Goal: Find contact information: Find contact information

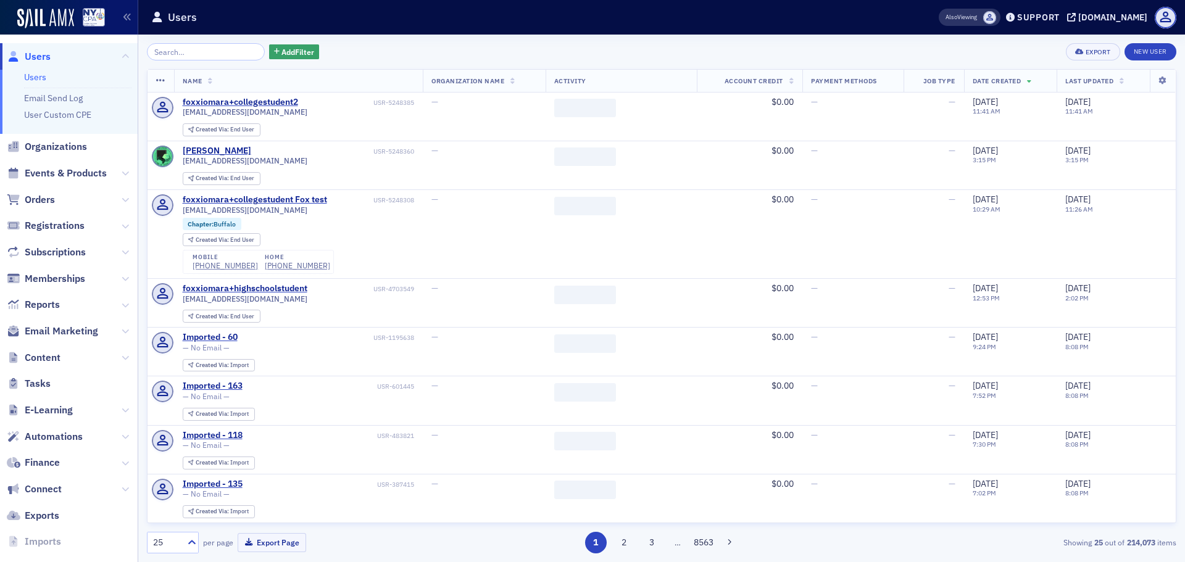
click at [225, 57] on input "search" at bounding box center [206, 51] width 118 height 17
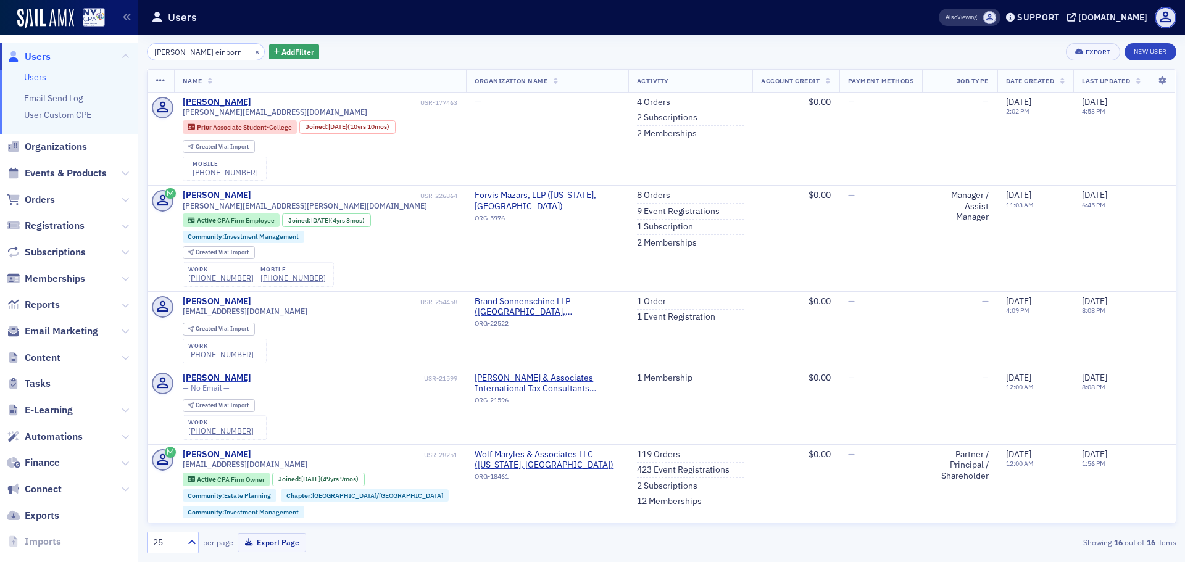
type input "[PERSON_NAME] einborn"
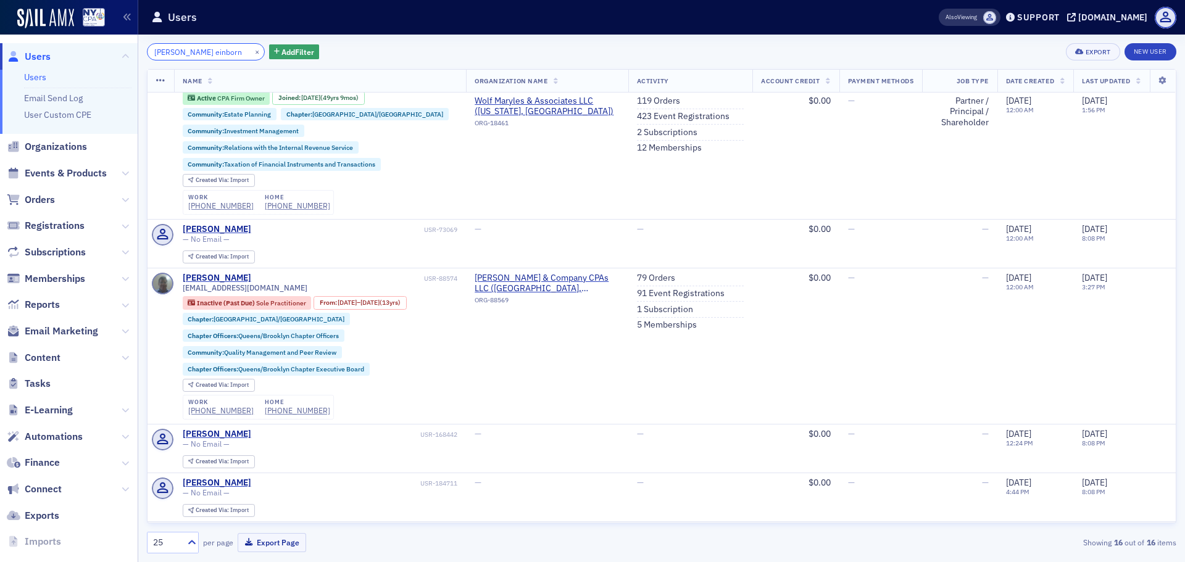
scroll to position [382, 0]
click at [230, 276] on div "[PERSON_NAME]" at bounding box center [217, 277] width 68 height 11
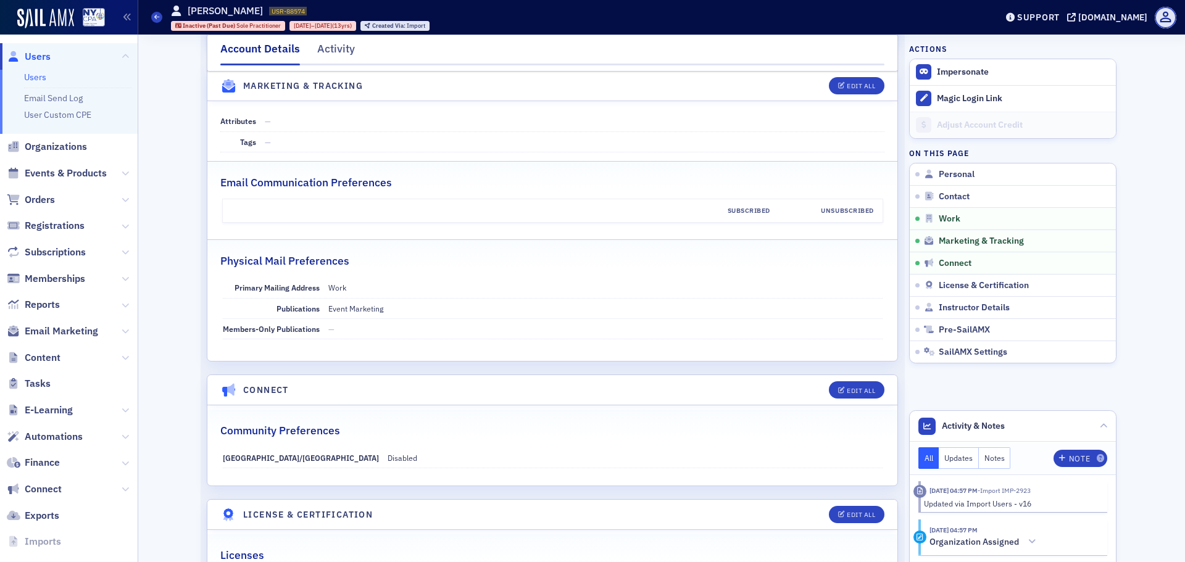
scroll to position [1132, 0]
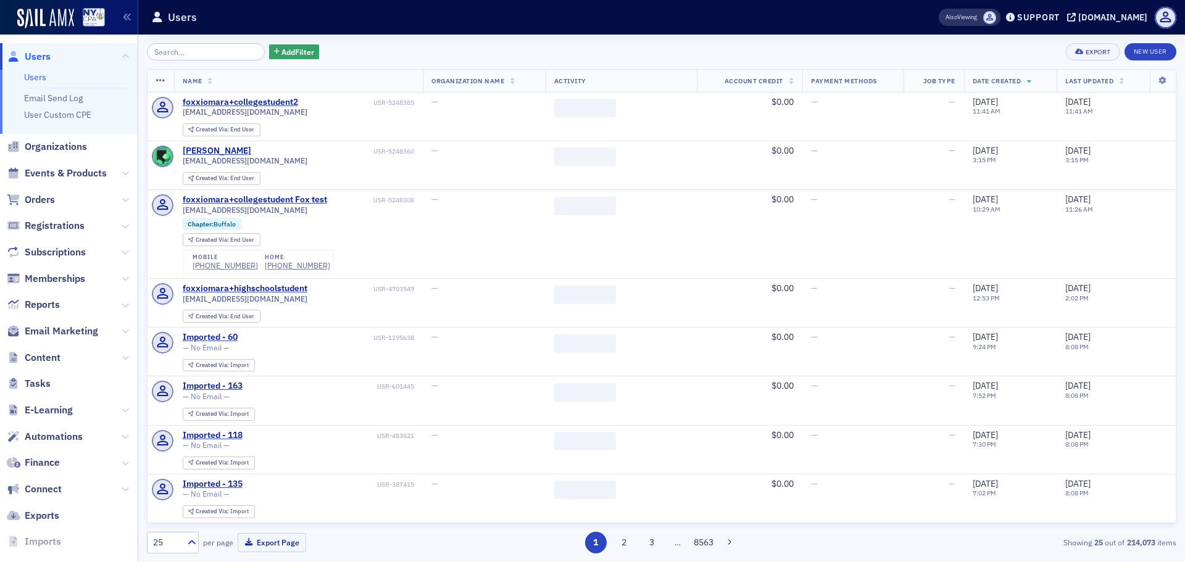
click at [223, 51] on input "search" at bounding box center [206, 51] width 118 height 17
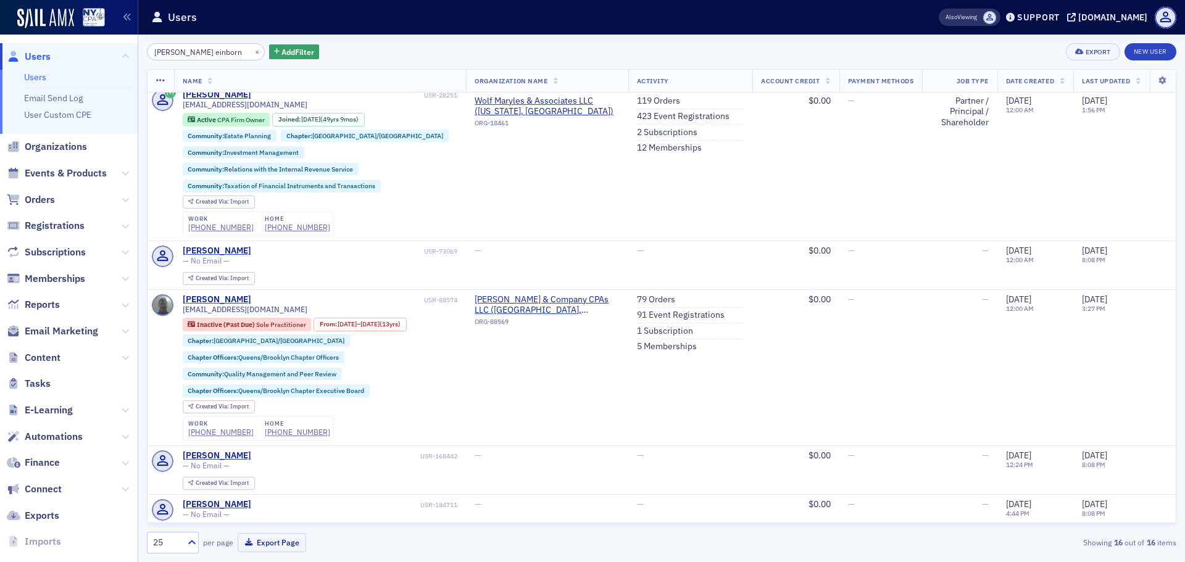
scroll to position [360, 0]
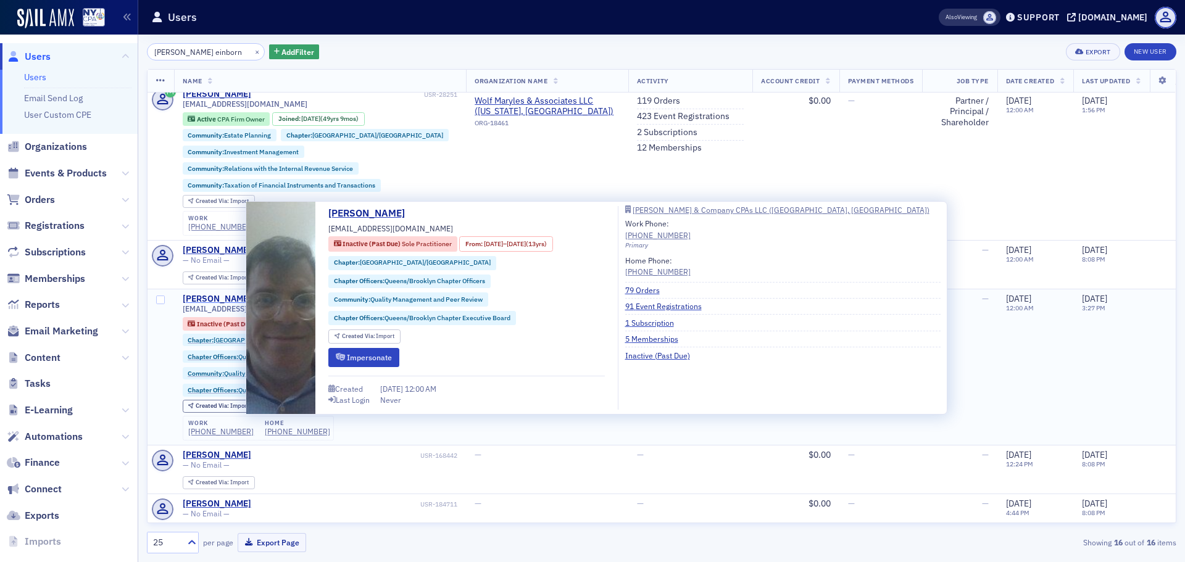
type input "[PERSON_NAME] einborn"
click at [223, 299] on div "[PERSON_NAME]" at bounding box center [217, 299] width 68 height 11
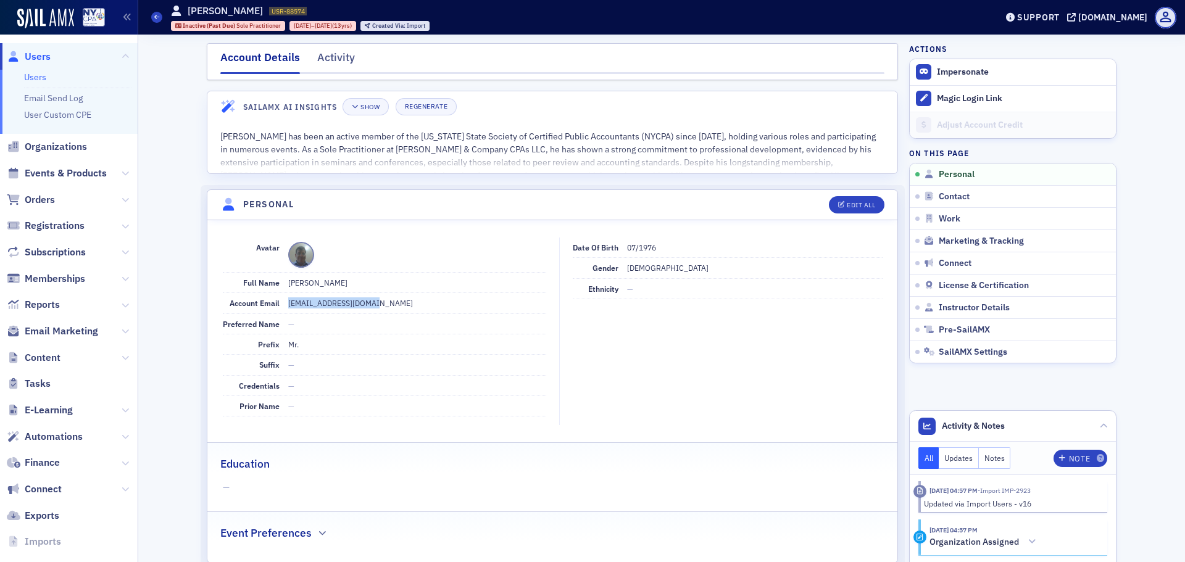
drag, startPoint x: 375, startPoint y: 302, endPoint x: 283, endPoint y: 299, distance: 92.0
click at [288, 299] on dd "[EMAIL_ADDRESS][DOMAIN_NAME]" at bounding box center [417, 303] width 258 height 20
copy dd "[EMAIL_ADDRESS][DOMAIN_NAME]"
click at [30, 77] on link "Users" at bounding box center [35, 77] width 22 height 11
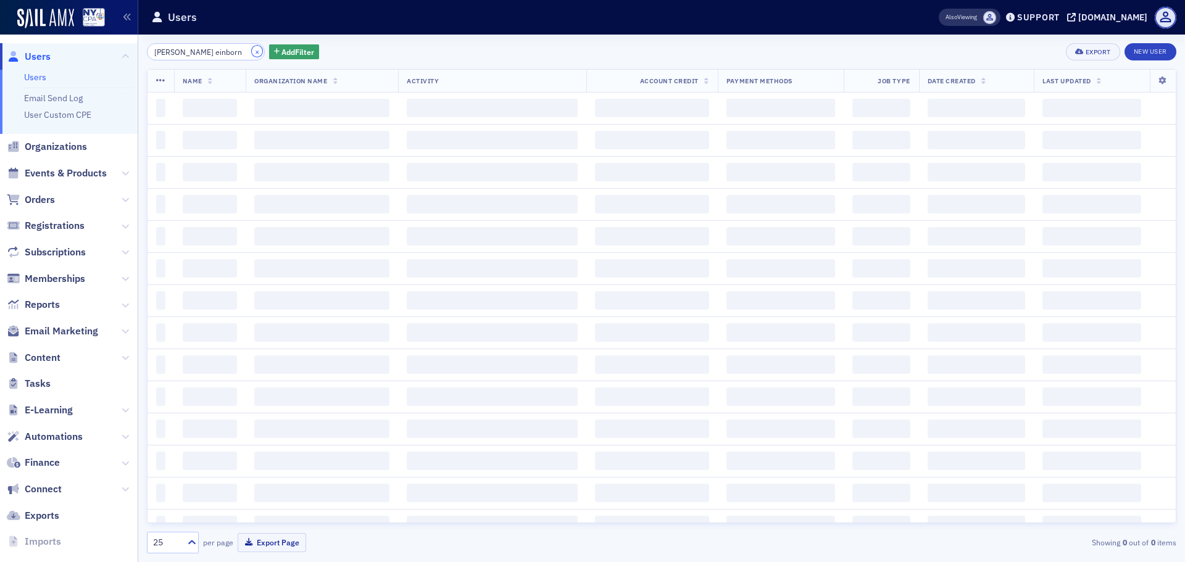
click at [252, 49] on button "×" at bounding box center [257, 51] width 11 height 11
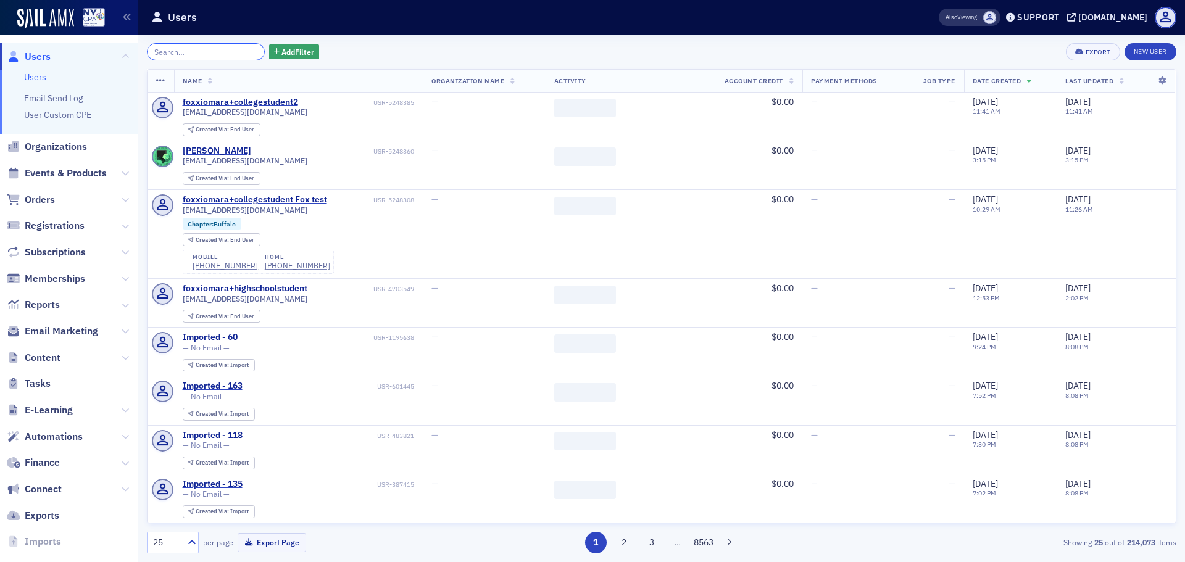
click at [207, 54] on input "search" at bounding box center [206, 51] width 118 height 17
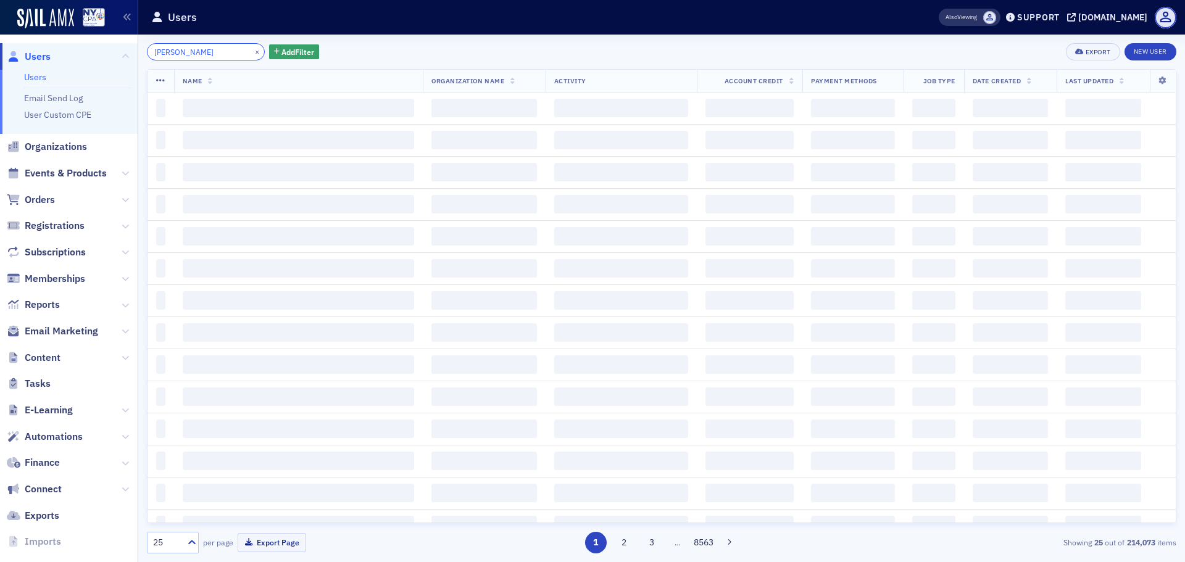
type input "[PERSON_NAME]"
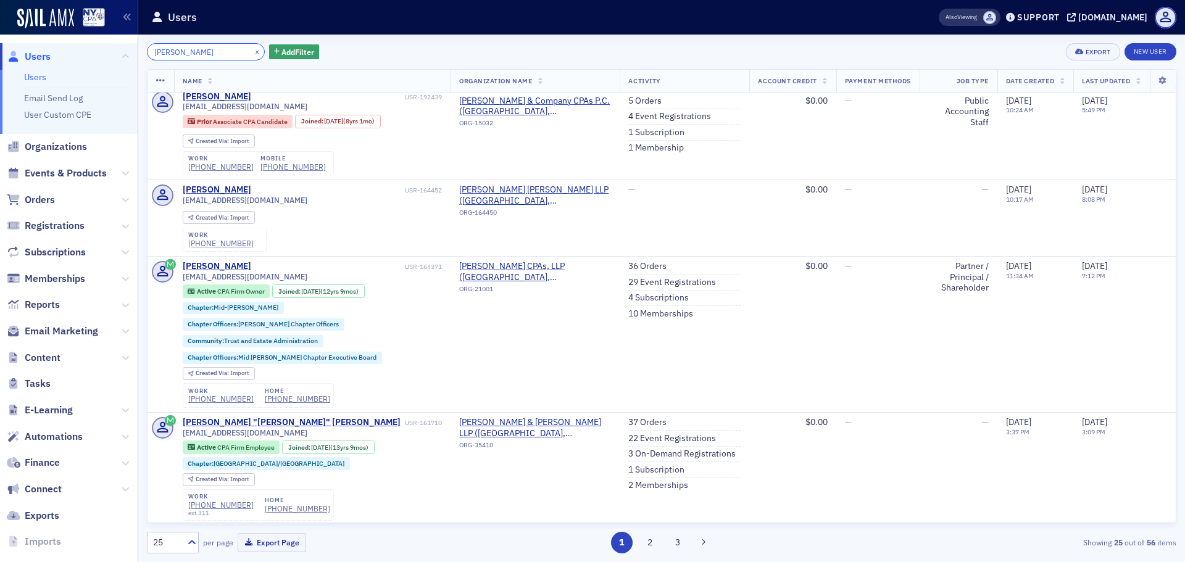
scroll to position [246, 0]
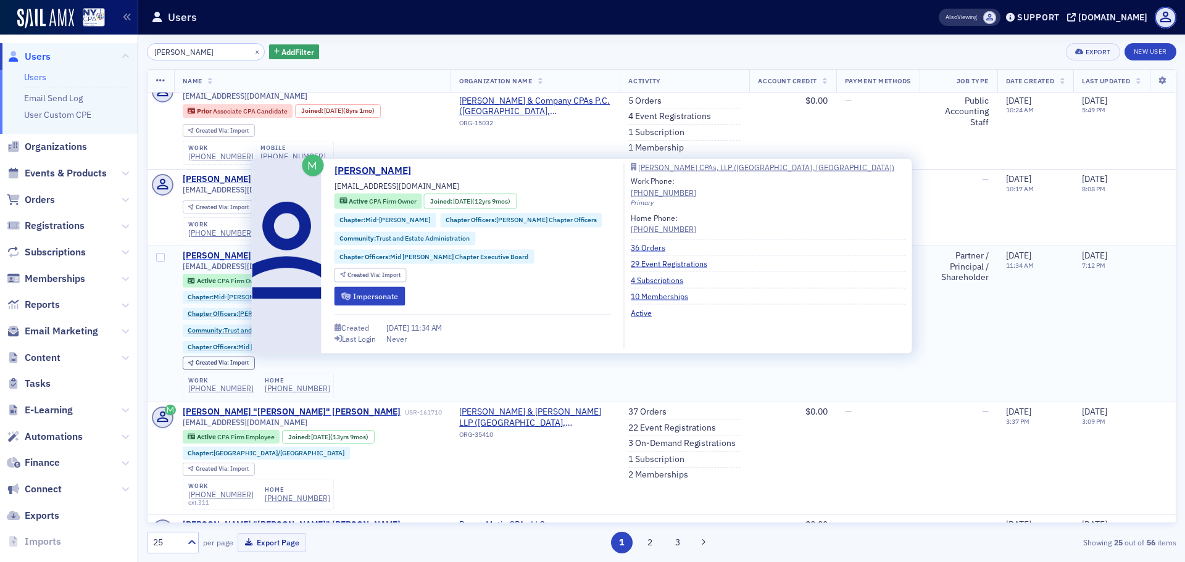
click at [223, 252] on div "[PERSON_NAME]" at bounding box center [217, 256] width 68 height 11
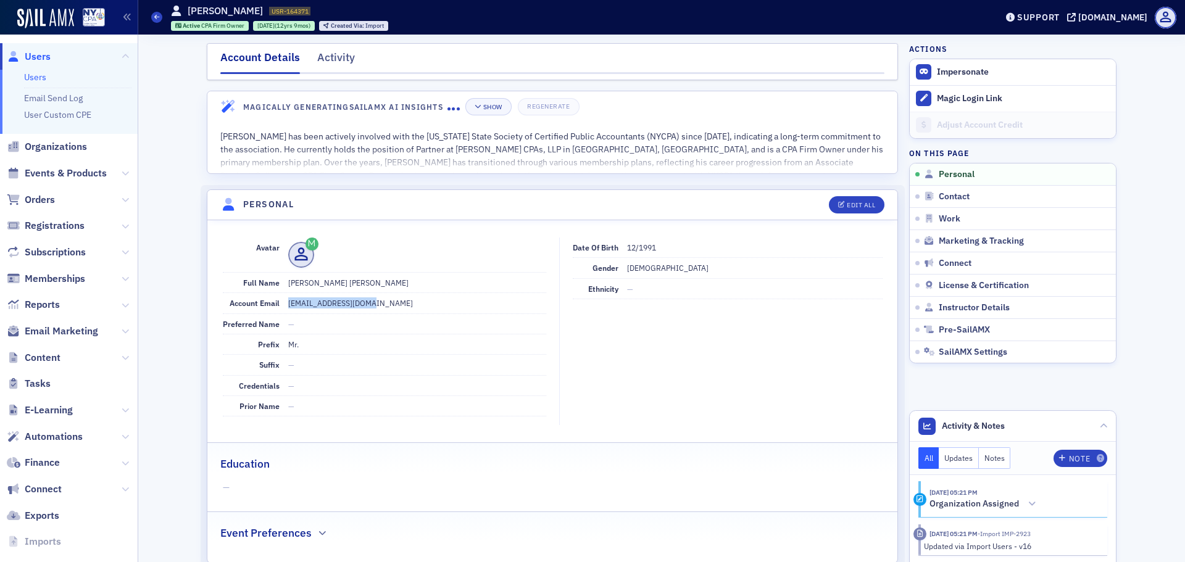
drag, startPoint x: 366, startPoint y: 302, endPoint x: 275, endPoint y: 299, distance: 91.4
click at [275, 299] on div "Account Email [EMAIL_ADDRESS][DOMAIN_NAME]" at bounding box center [384, 303] width 323 height 20
copy div "[EMAIL_ADDRESS][DOMAIN_NAME]"
click at [36, 81] on link "Users" at bounding box center [35, 77] width 22 height 11
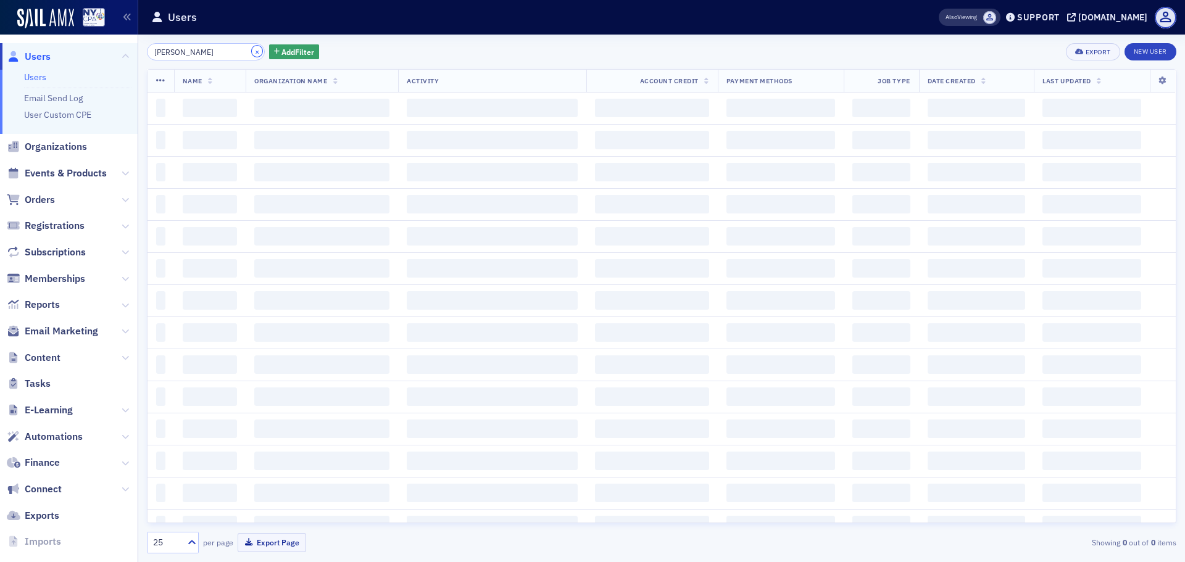
click at [252, 51] on button "×" at bounding box center [257, 51] width 11 height 11
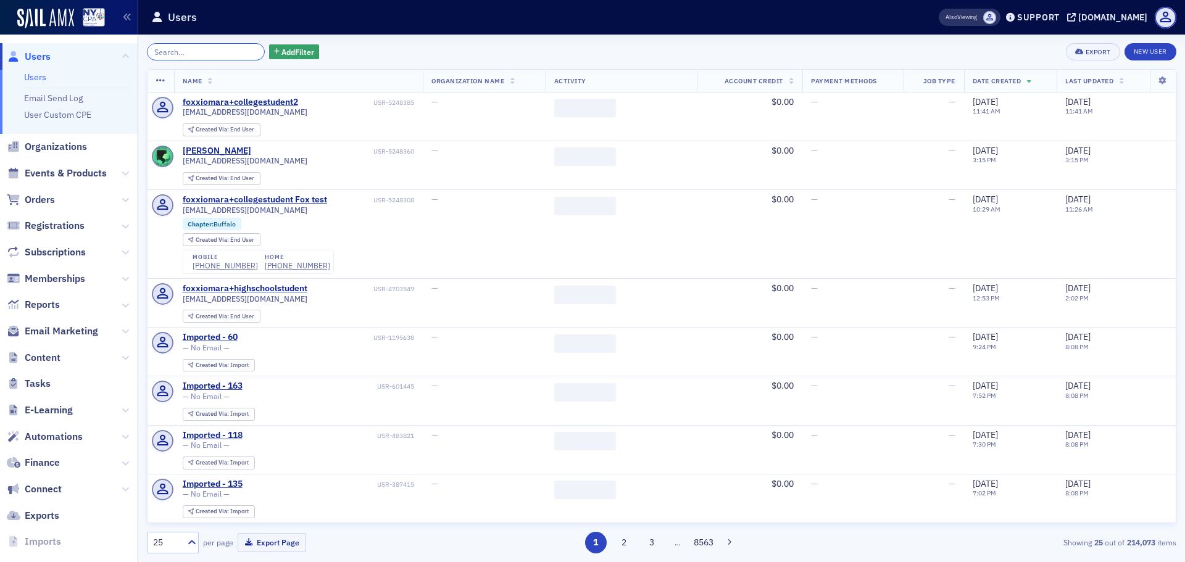
click at [229, 51] on input "search" at bounding box center [206, 51] width 118 height 17
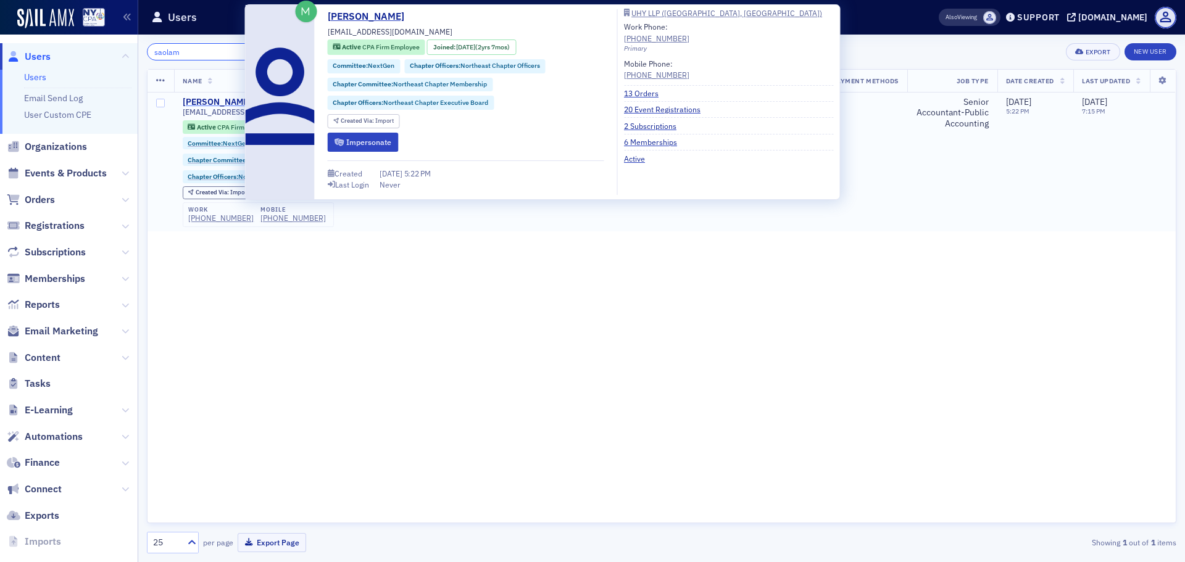
type input "saolam"
click at [234, 104] on div "[PERSON_NAME]" at bounding box center [217, 102] width 68 height 11
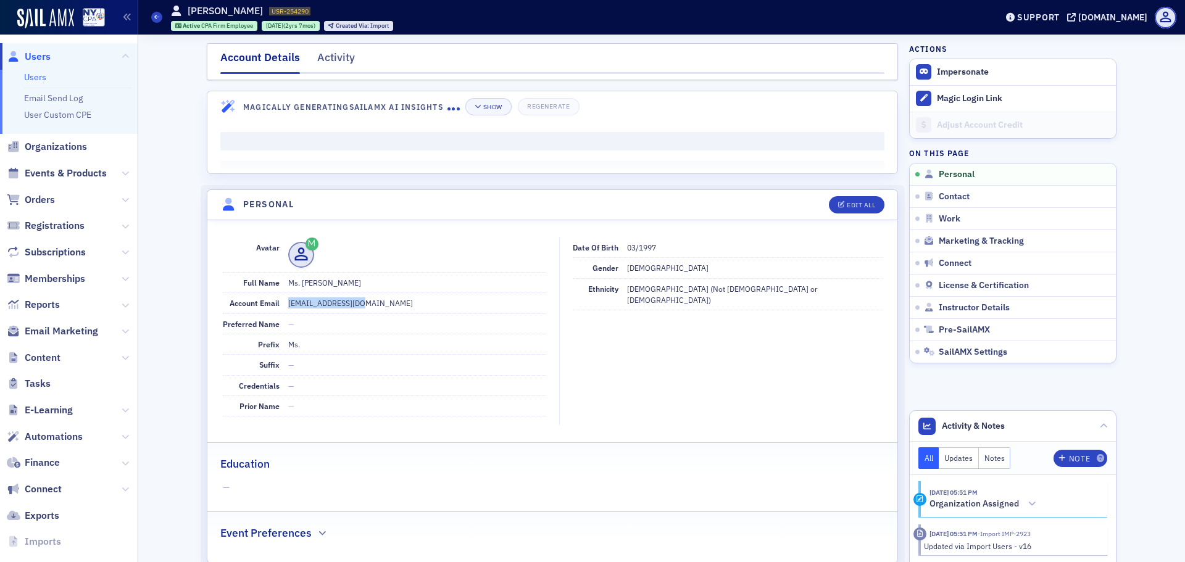
drag, startPoint x: 364, startPoint y: 304, endPoint x: 281, endPoint y: 298, distance: 82.9
click at [281, 298] on div "Account Email [EMAIL_ADDRESS][DOMAIN_NAME]" at bounding box center [384, 303] width 323 height 20
copy dd "[EMAIL_ADDRESS][DOMAIN_NAME]"
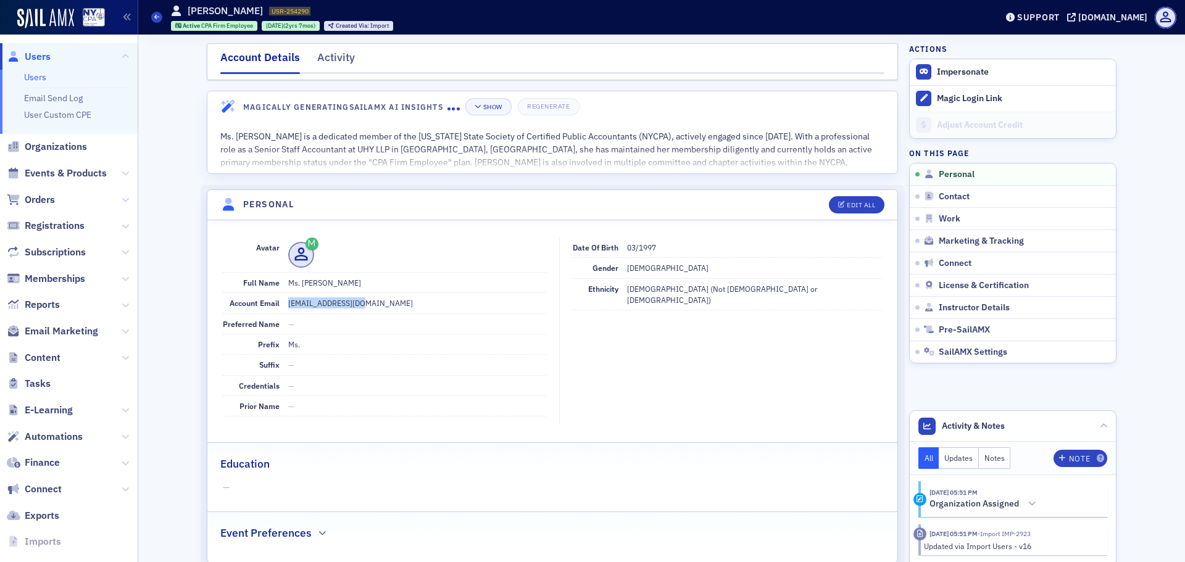
copy dd "[EMAIL_ADDRESS][DOMAIN_NAME]"
